Goal: Task Accomplishment & Management: Complete application form

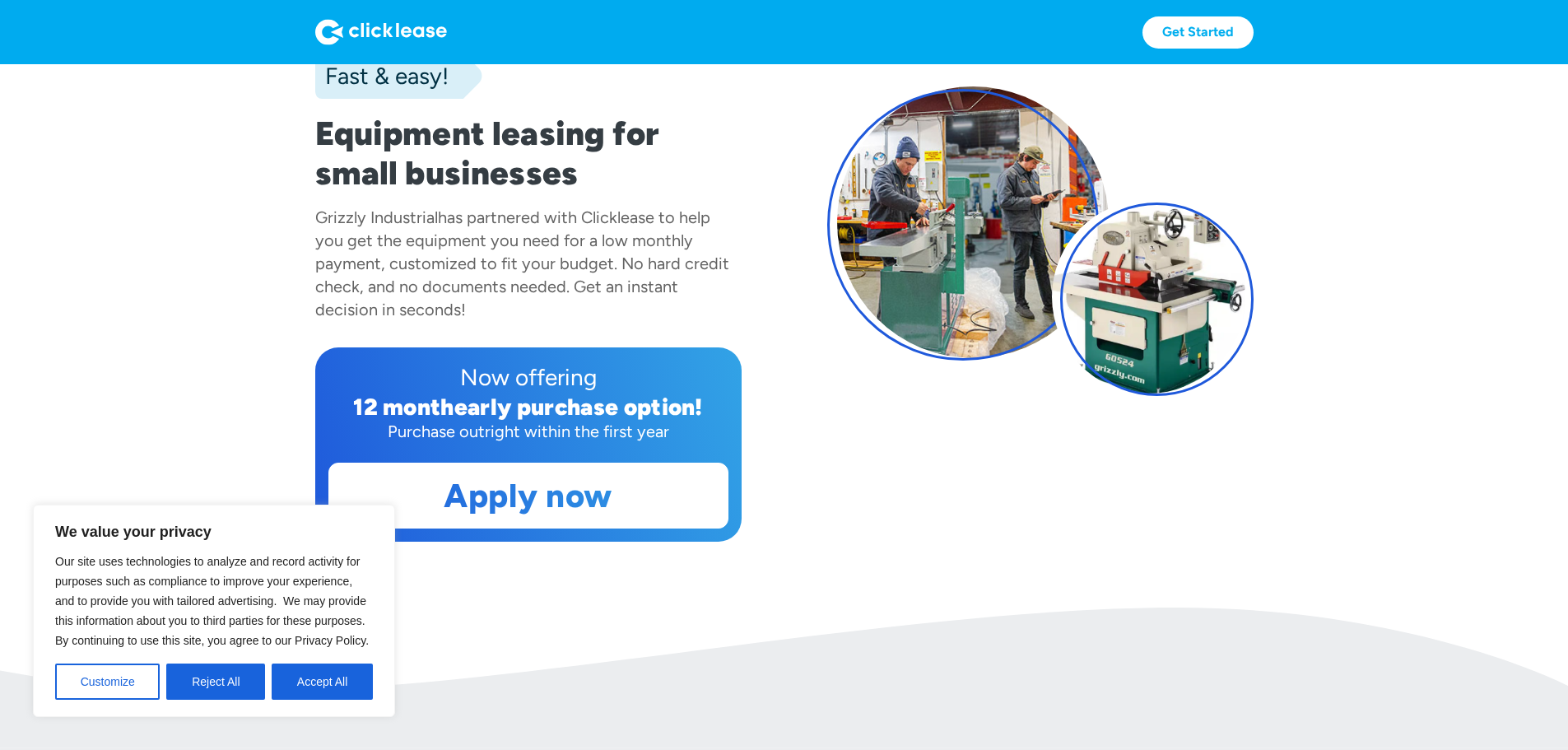
scroll to position [82, 0]
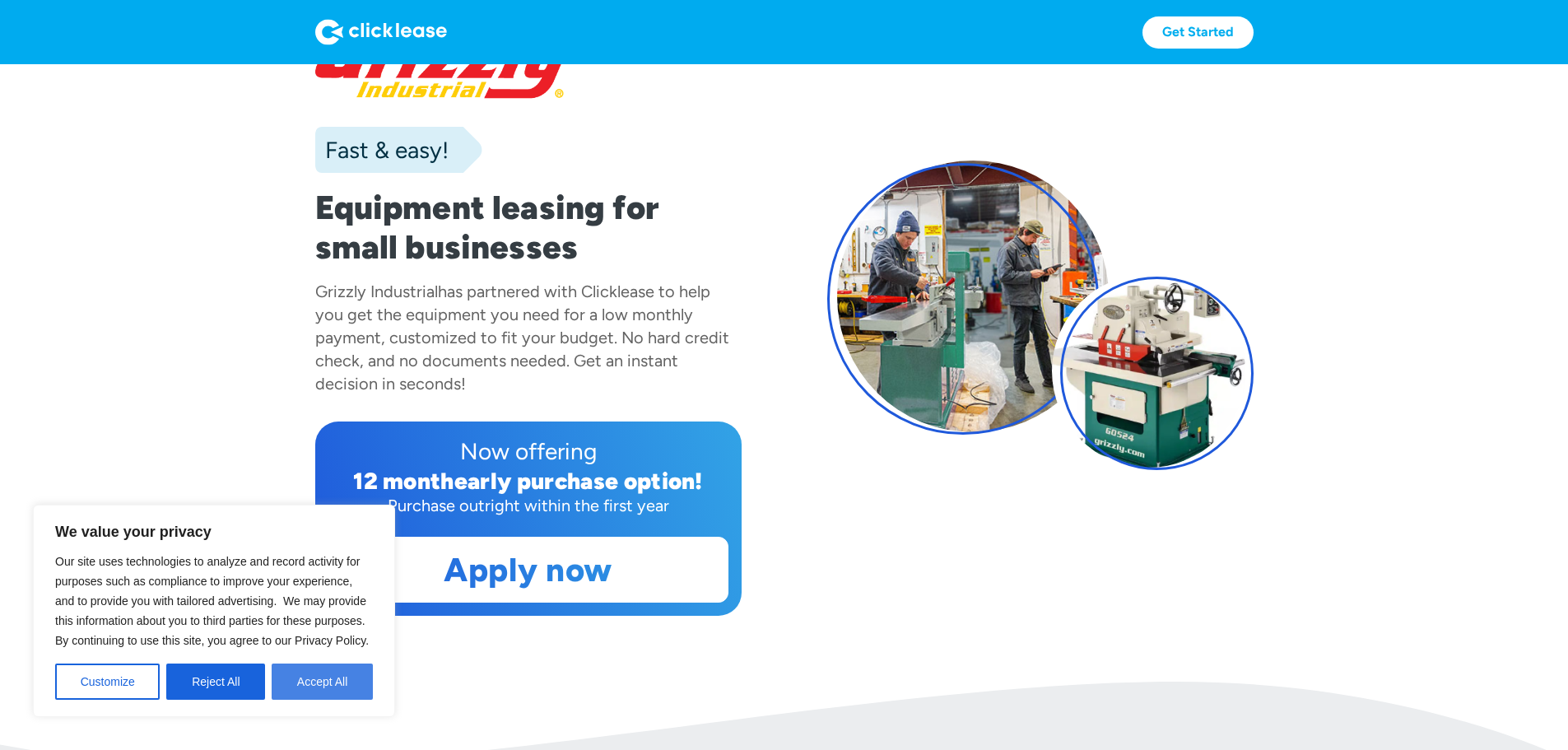
click at [331, 682] on button "Accept All" at bounding box center [322, 682] width 101 height 36
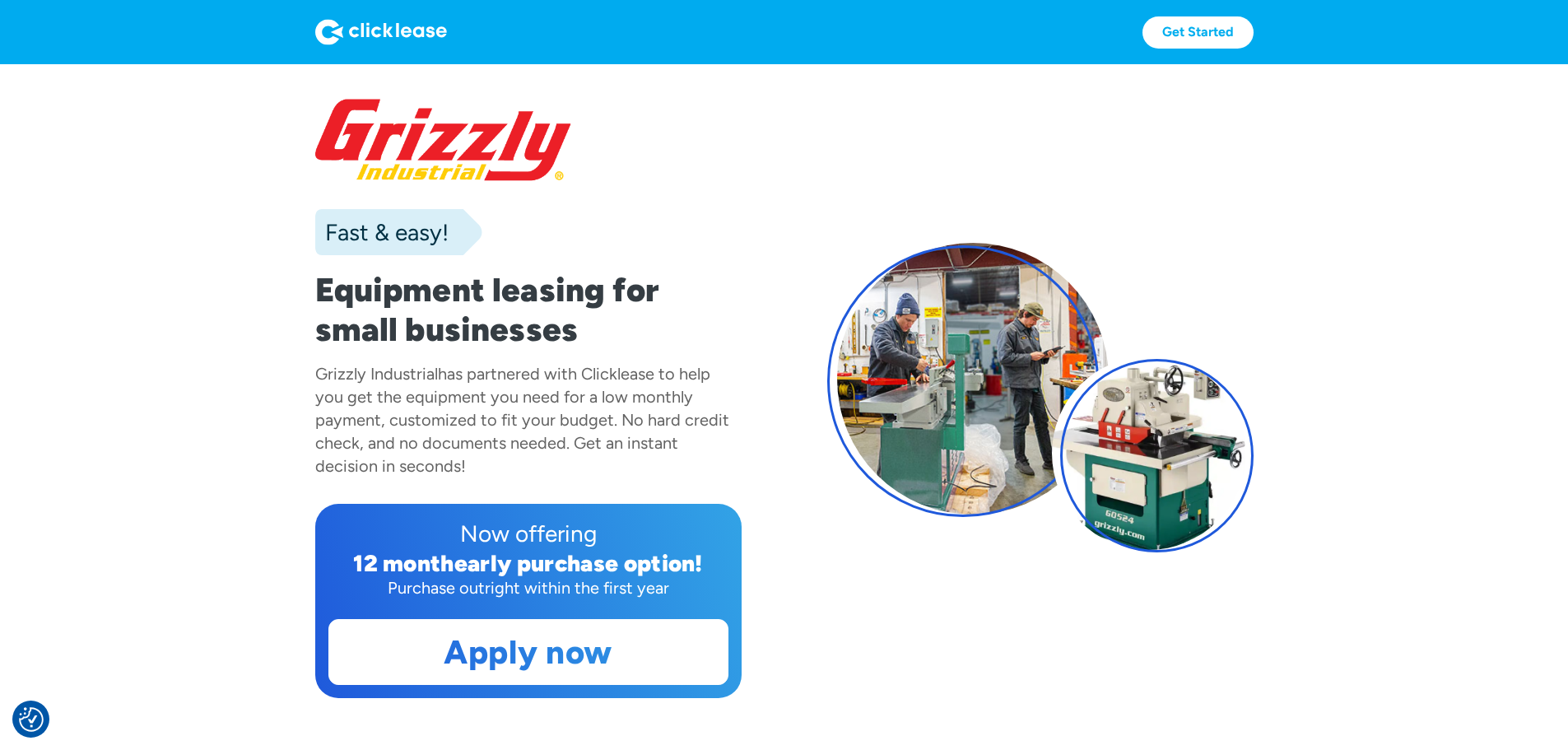
scroll to position [330, 0]
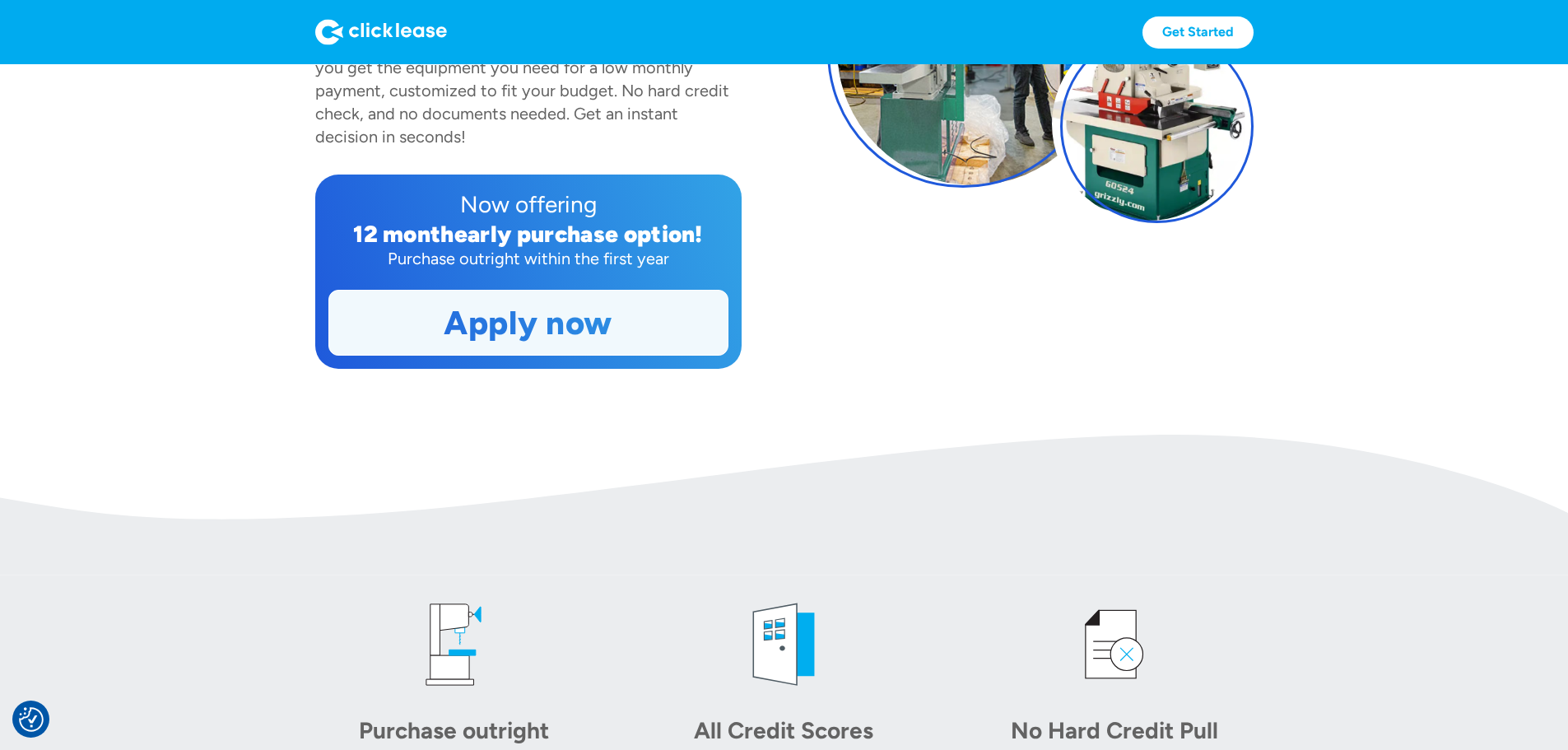
click at [382, 355] on link "Apply now" at bounding box center [529, 322] width 399 height 64
